Goal: Task Accomplishment & Management: Manage account settings

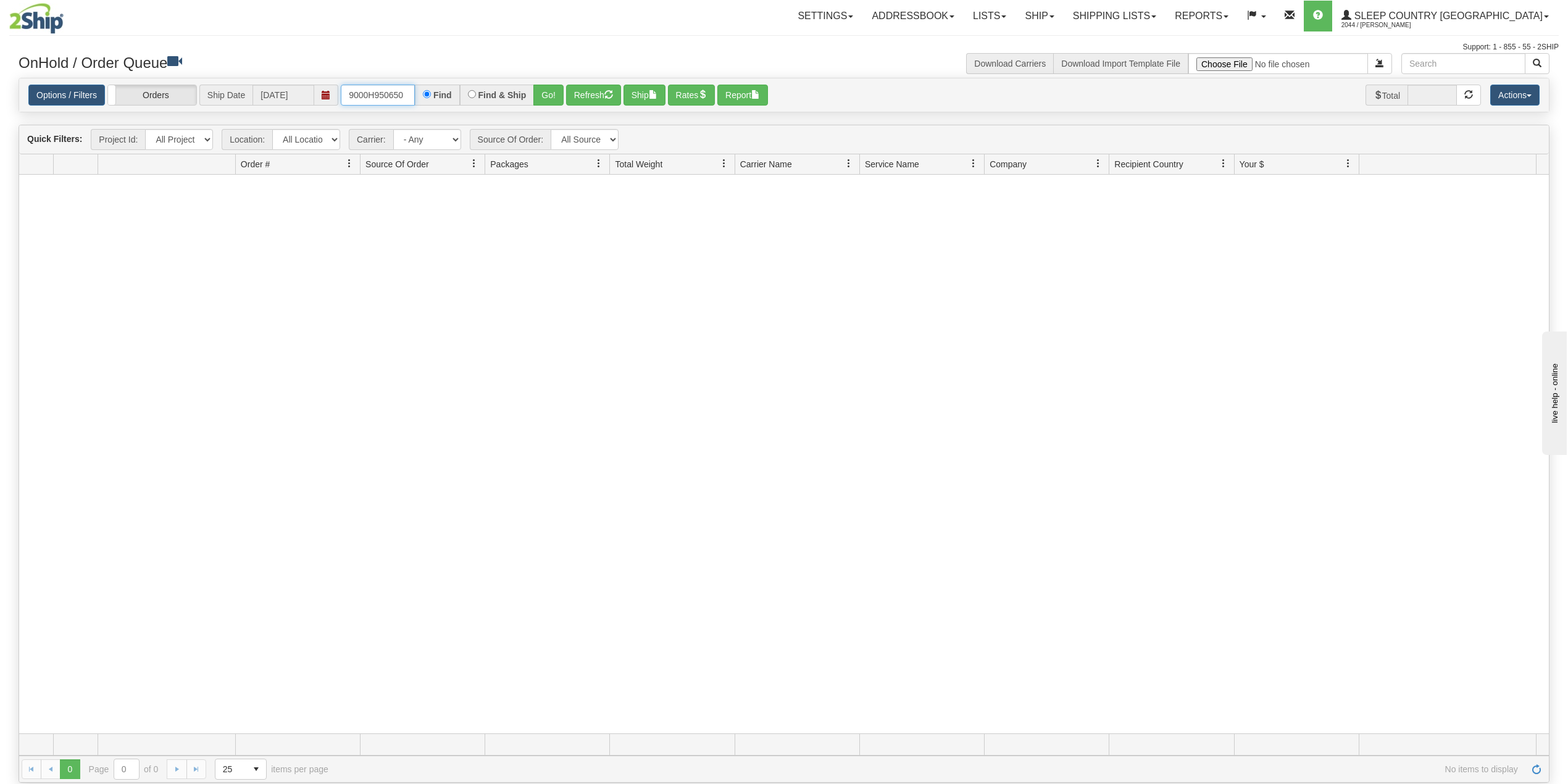
click at [368, 98] on input "9000H950650" at bounding box center [377, 94] width 74 height 21
paste input "2I009123 PO 1021972 PO 1021973"
type input "9002I009123"
click at [546, 91] on button "Go!" at bounding box center [548, 94] width 30 height 21
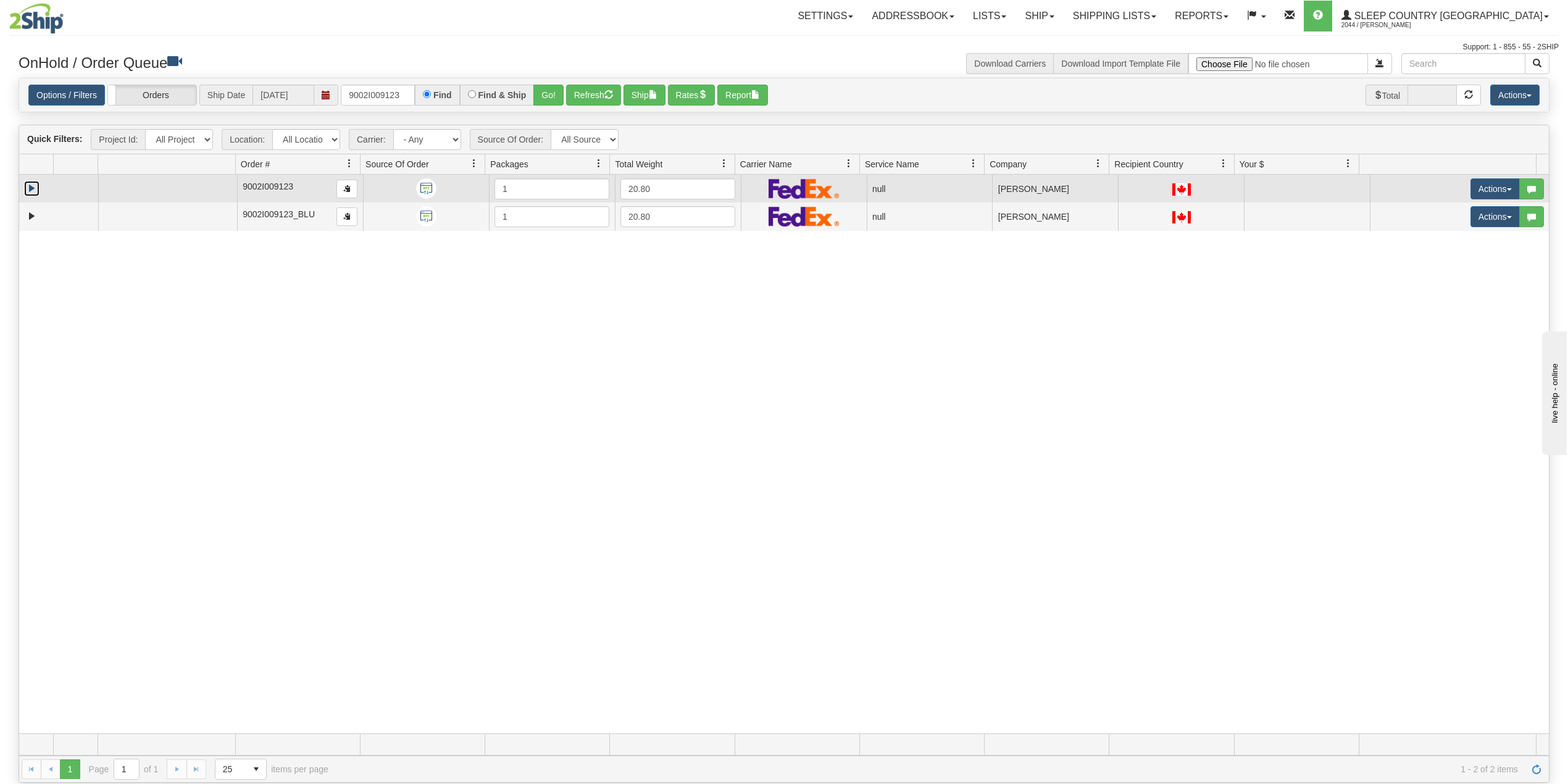
click at [34, 186] on link "Expand" at bounding box center [31, 188] width 15 height 15
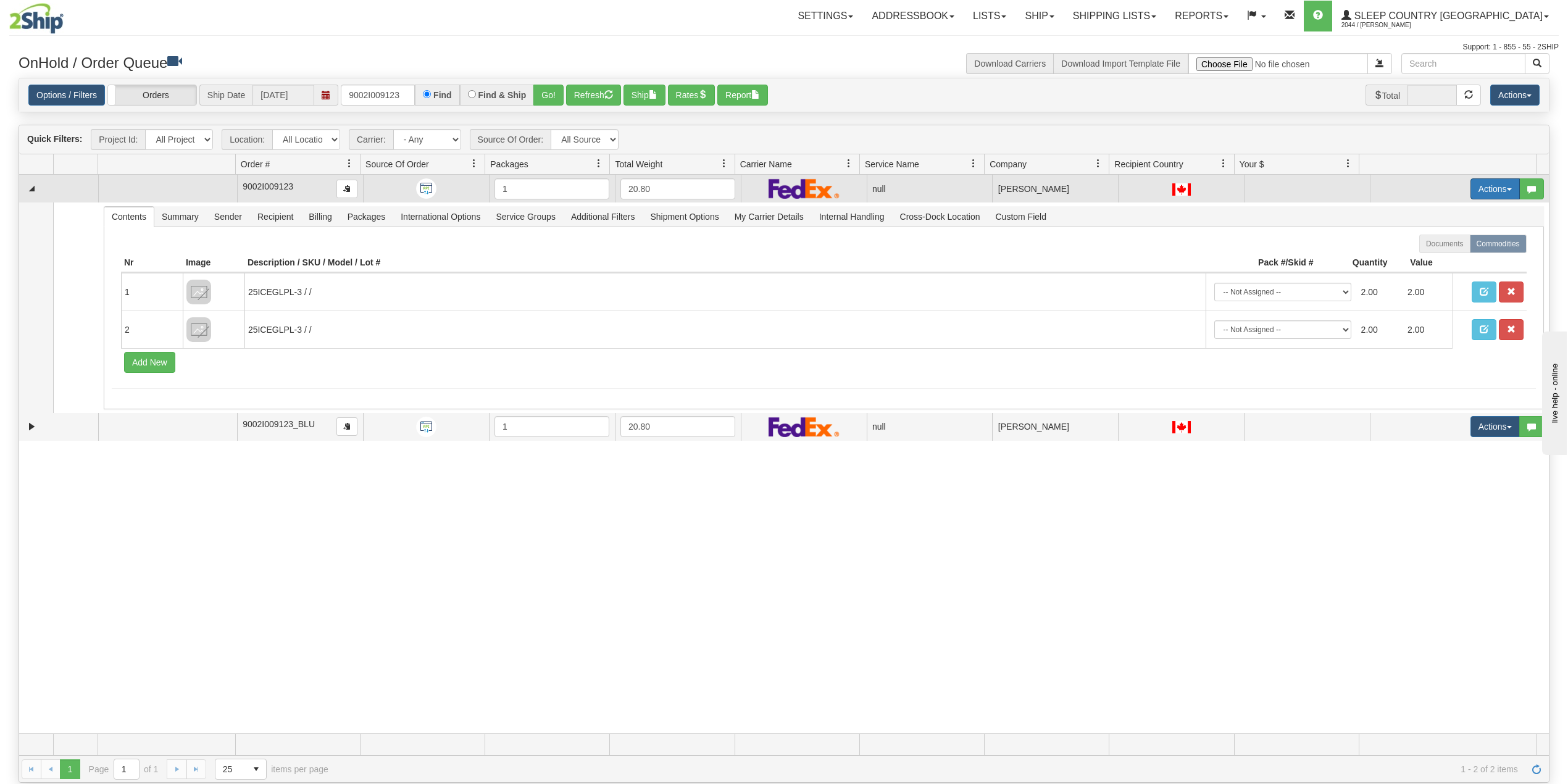
click at [1472, 189] on button "Actions" at bounding box center [1495, 188] width 50 height 21
click at [1433, 274] on span "Delete" at bounding box center [1441, 276] width 34 height 10
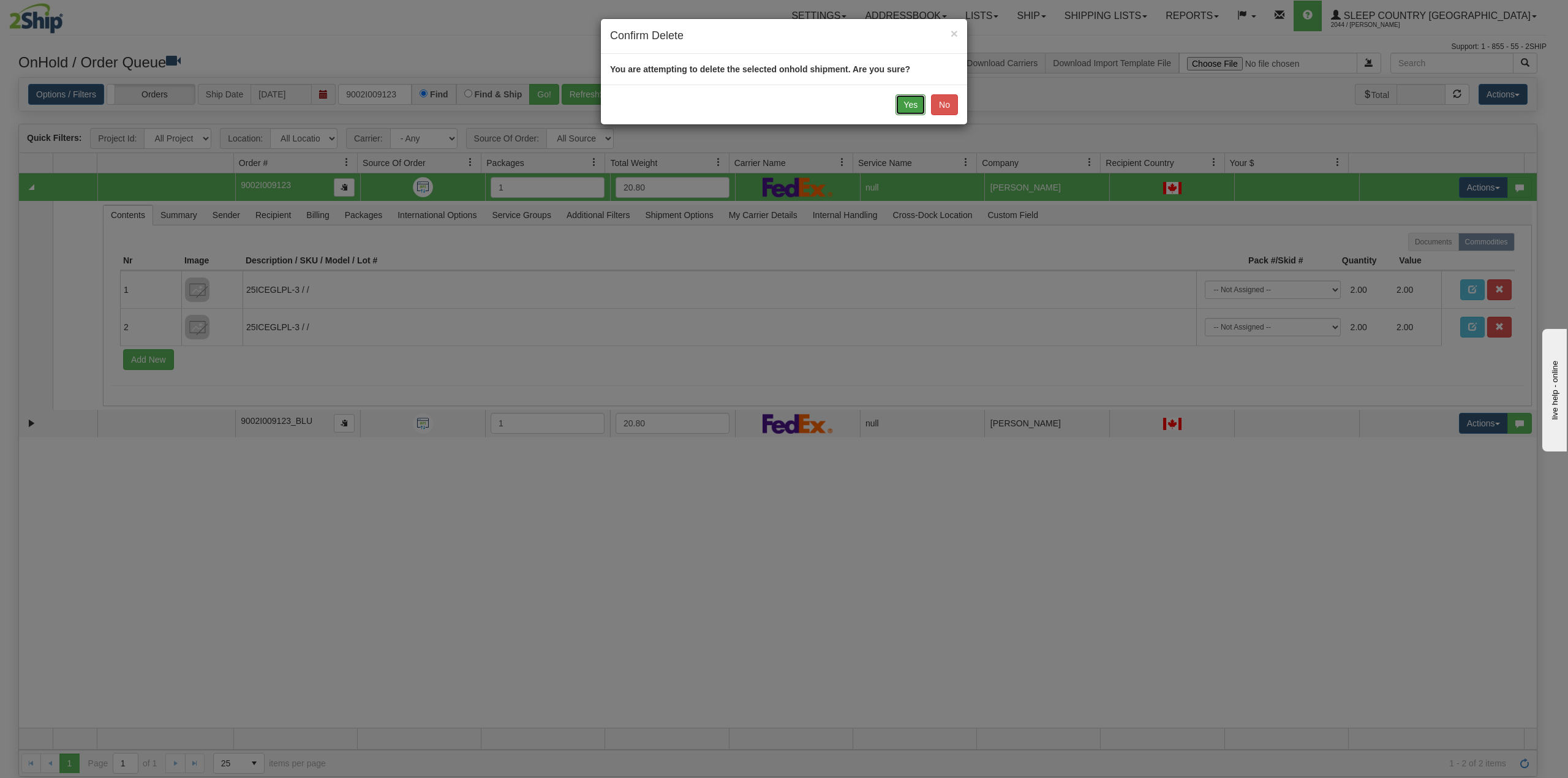
click at [905, 101] on button "Yes" at bounding box center [910, 104] width 30 height 21
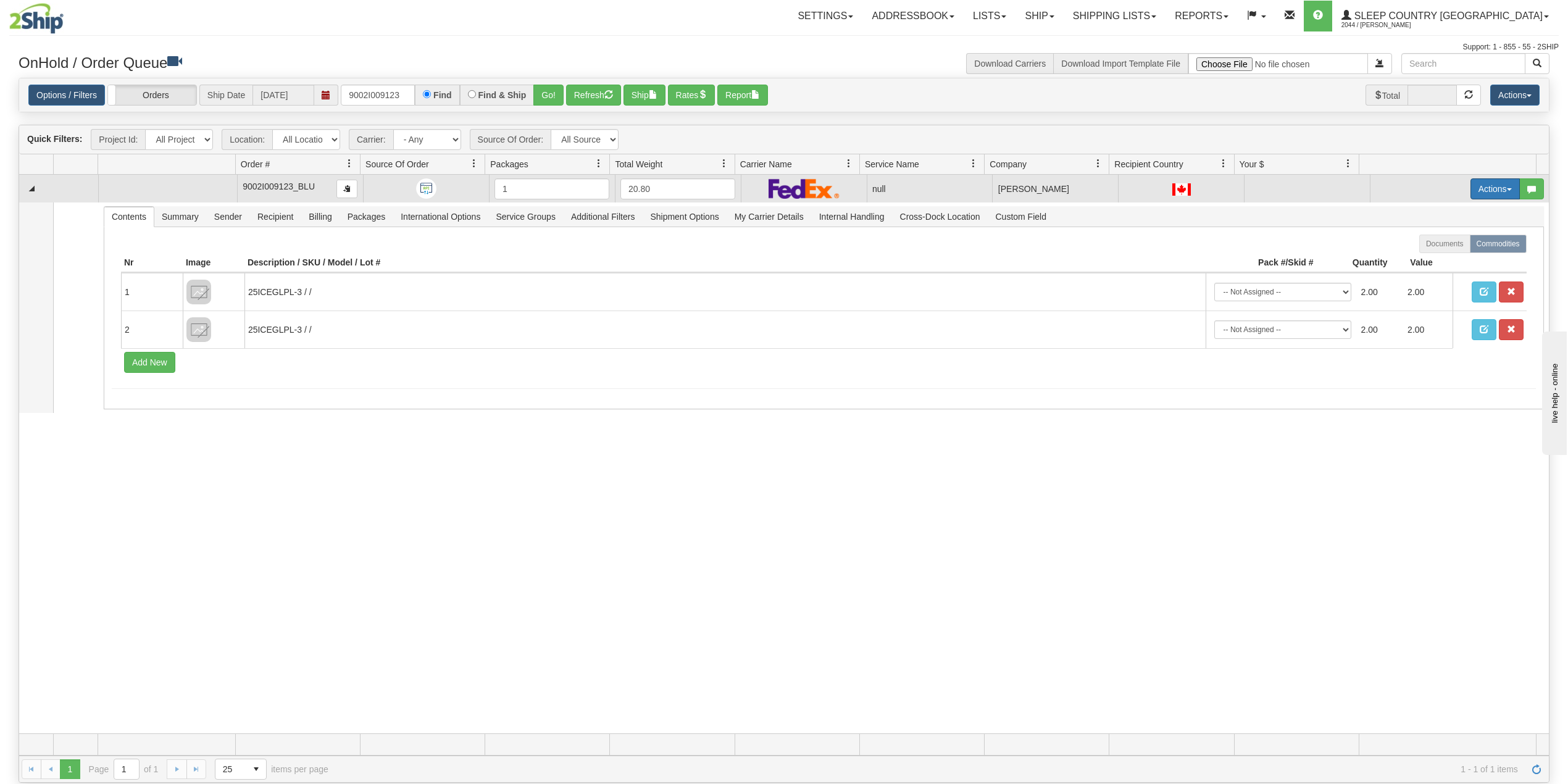
click at [1476, 191] on button "Actions" at bounding box center [1495, 188] width 50 height 21
click at [1428, 275] on span "Delete" at bounding box center [1441, 276] width 34 height 10
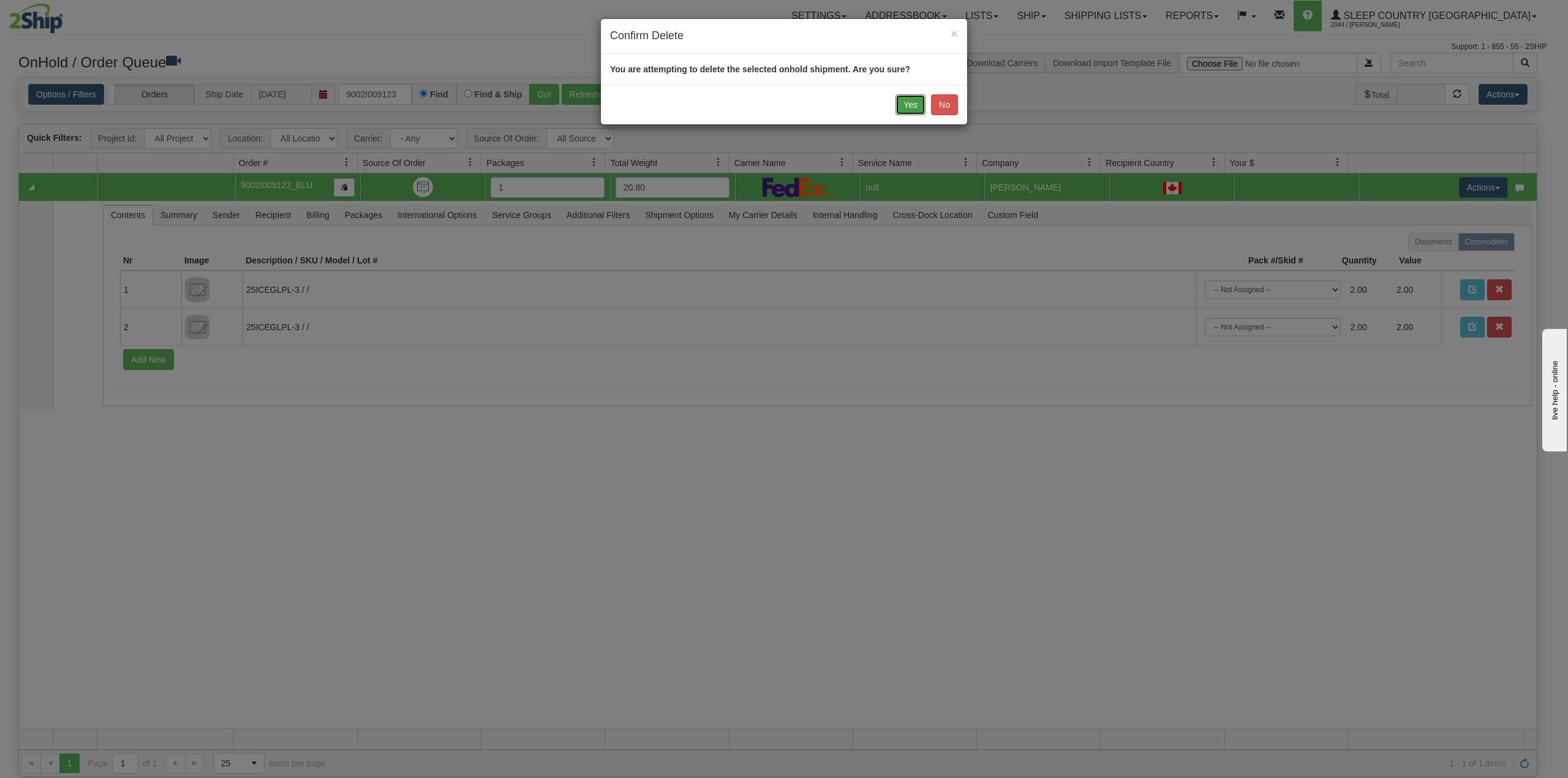
click at [900, 102] on button "Yes" at bounding box center [910, 104] width 30 height 21
